Goal: Task Accomplishment & Management: Complete application form

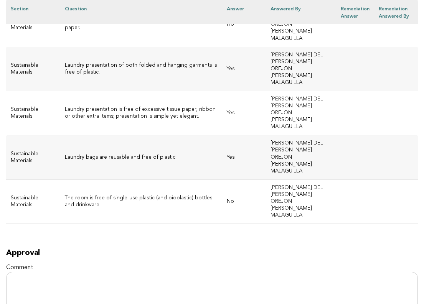
scroll to position [4136, 0]
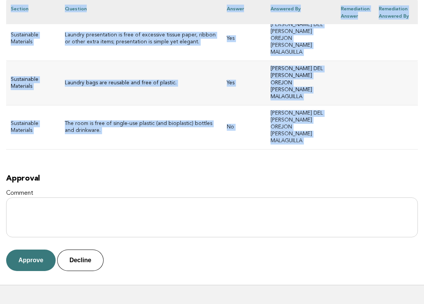
drag, startPoint x: 12, startPoint y: 96, endPoint x: 339, endPoint y: 102, distance: 327.2
copy div "ME Marbella Evaluation 9c77f11c-985e-4ce1-a055-c3c3a6ed9052 Main DRM MARIA DEL …"
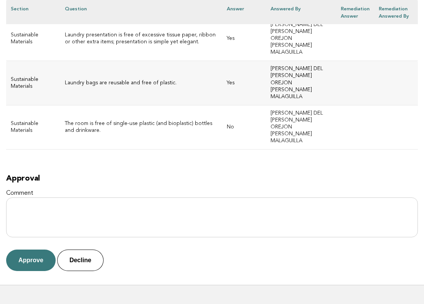
click at [64, 174] on h2 "Approval" at bounding box center [212, 178] width 412 height 9
click at [36, 250] on button "Approve" at bounding box center [30, 260] width 49 height 21
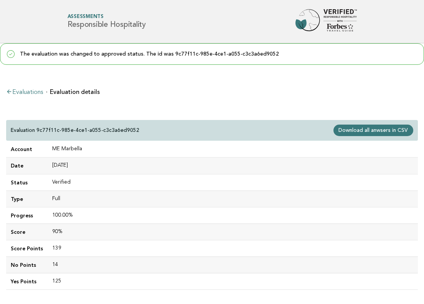
click at [30, 93] on link "Evaluations" at bounding box center [24, 92] width 37 height 6
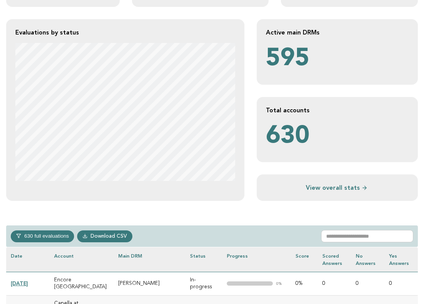
scroll to position [160, 0]
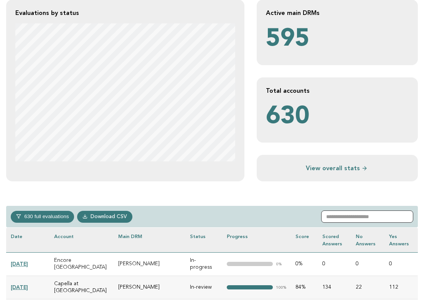
click at [353, 216] on input "text" at bounding box center [367, 217] width 92 height 12
paste input "**********"
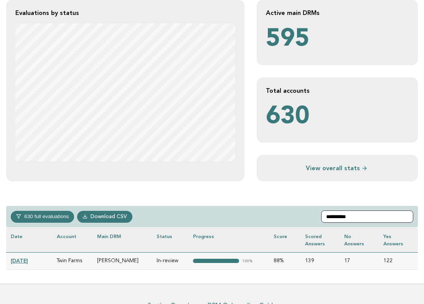
type input "**********"
click at [26, 260] on link "2024-12-01" at bounding box center [19, 261] width 17 height 6
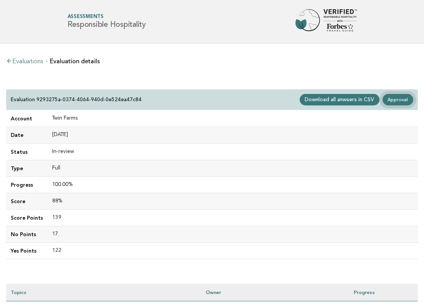
click at [405, 96] on link "Approval" at bounding box center [397, 100] width 31 height 12
